Goal: Navigation & Orientation: Find specific page/section

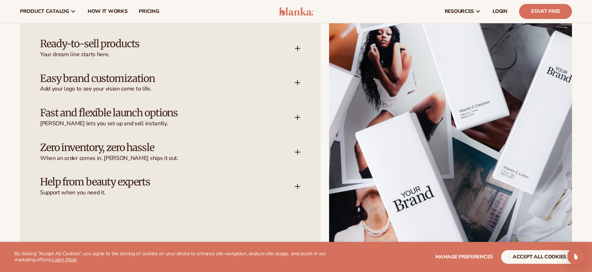
scroll to position [967, 0]
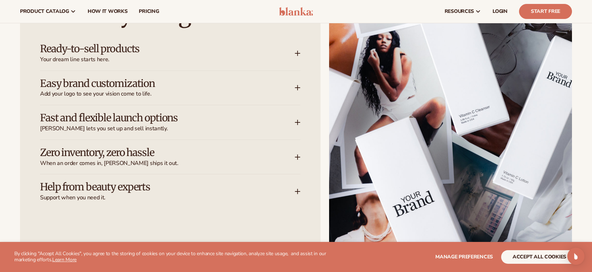
click at [171, 120] on h3 "Fast and flexible launch options" at bounding box center [156, 117] width 233 height 11
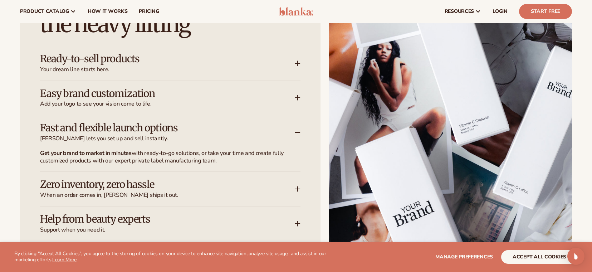
scroll to position [953, 0]
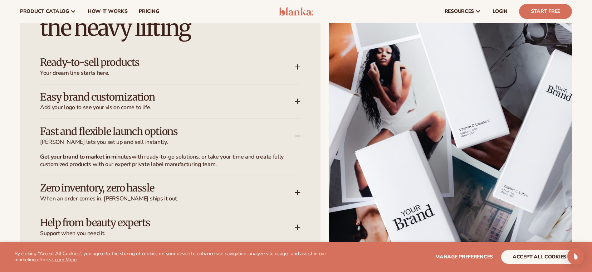
click at [164, 129] on h3 "Fast and flexible launch options" at bounding box center [156, 131] width 233 height 11
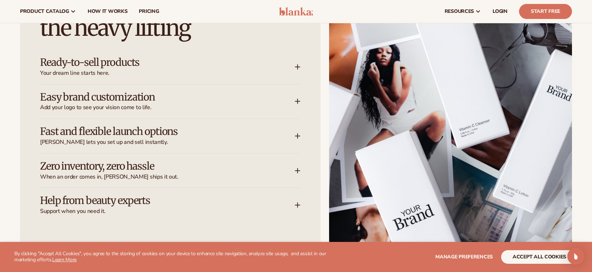
click at [140, 62] on h3 "Ready-to-sell products" at bounding box center [156, 62] width 233 height 11
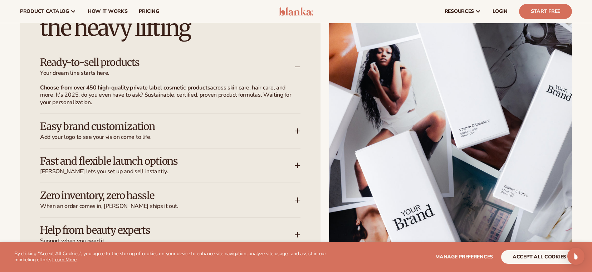
click at [140, 62] on h3 "Ready-to-sell products" at bounding box center [156, 62] width 233 height 11
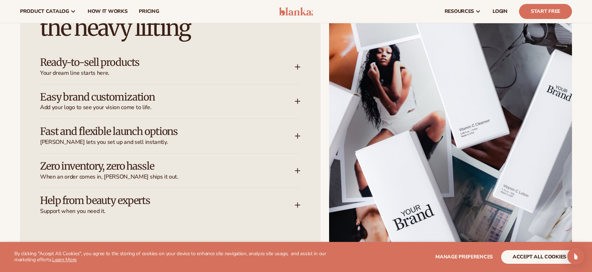
click at [148, 92] on h3 "Easy brand customization" at bounding box center [156, 97] width 233 height 11
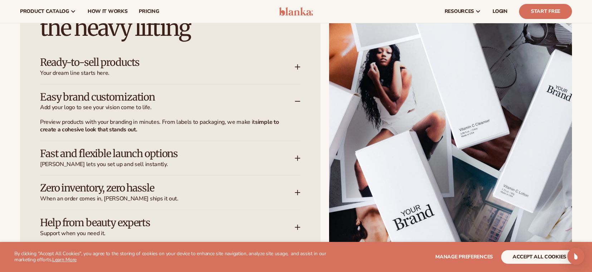
click at [148, 92] on h3 "Easy brand customization" at bounding box center [156, 97] width 233 height 11
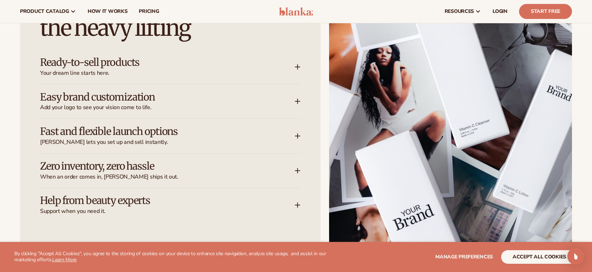
click at [151, 135] on h3 "Fast and flexible launch options" at bounding box center [156, 131] width 233 height 11
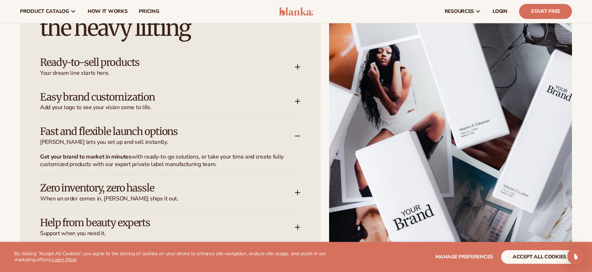
click at [151, 135] on h3 "Fast and flexible launch options" at bounding box center [156, 131] width 233 height 11
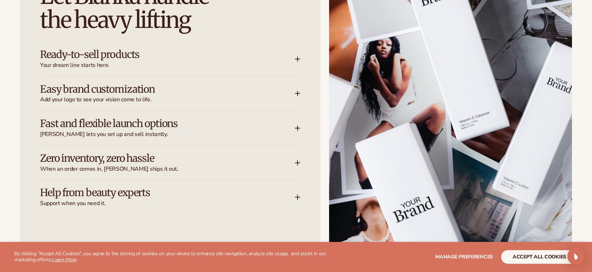
scroll to position [961, 0]
click at [139, 156] on h3 "Zero inventory, zero hassle" at bounding box center [156, 158] width 233 height 11
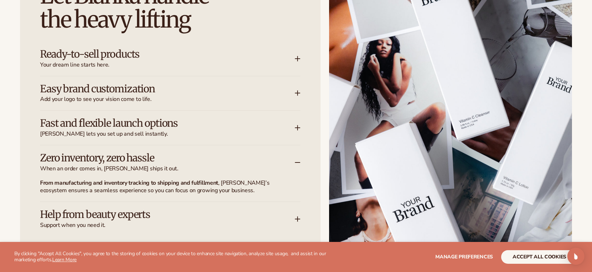
scroll to position [963, 0]
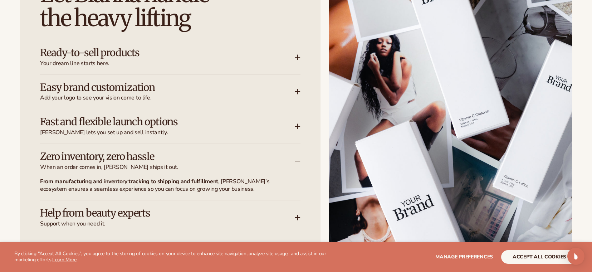
click at [143, 156] on h3 "Zero inventory, zero hassle" at bounding box center [156, 156] width 233 height 11
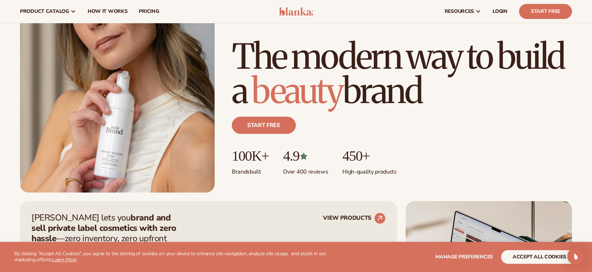
scroll to position [15, 0]
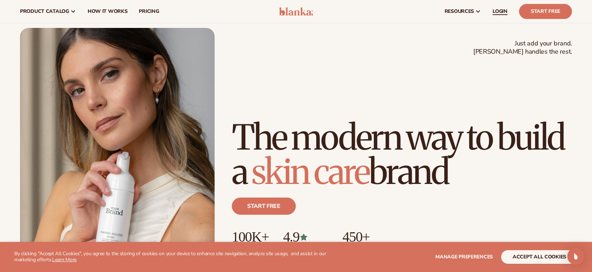
click at [498, 10] on span "LOGIN" at bounding box center [500, 12] width 15 height 6
